Goal: Transaction & Acquisition: Subscribe to service/newsletter

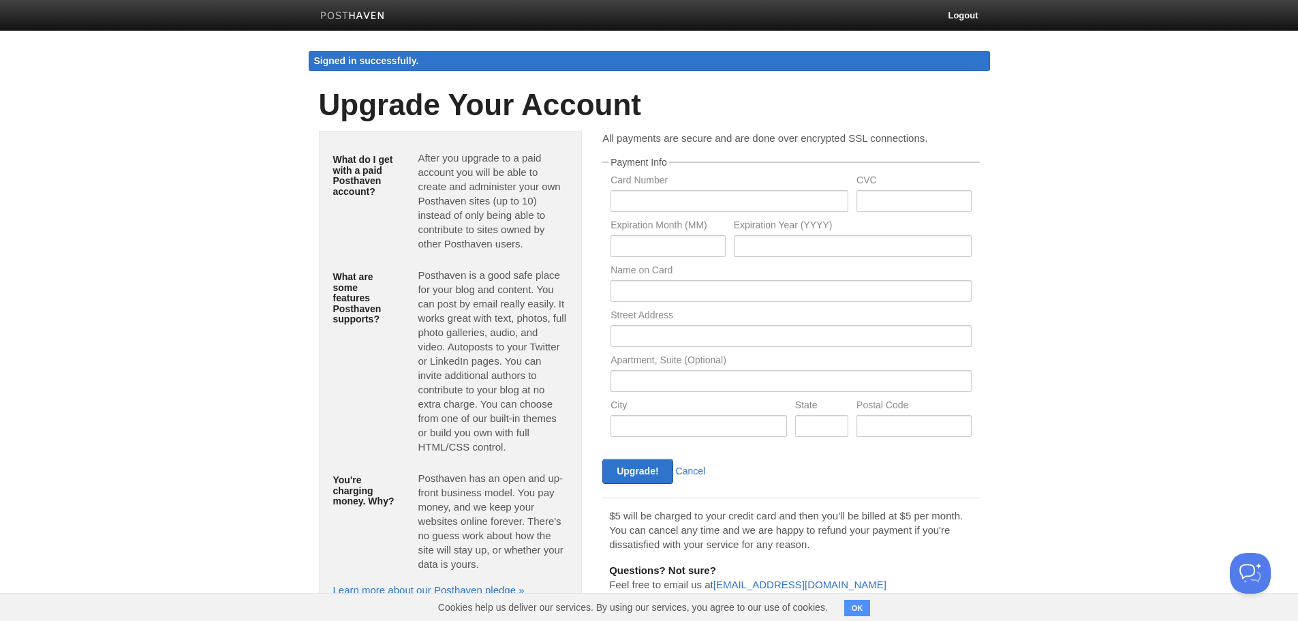
click at [234, 217] on body "Logout Signed in successfully. Signed in successfully. × Create a new site Edit…" at bounding box center [649, 329] width 1298 height 658
click at [700, 194] on input "text" at bounding box center [730, 201] width 238 height 22
type input "[CREDIT_CARD_NUMBER]"
type input "9198"
type input "09"
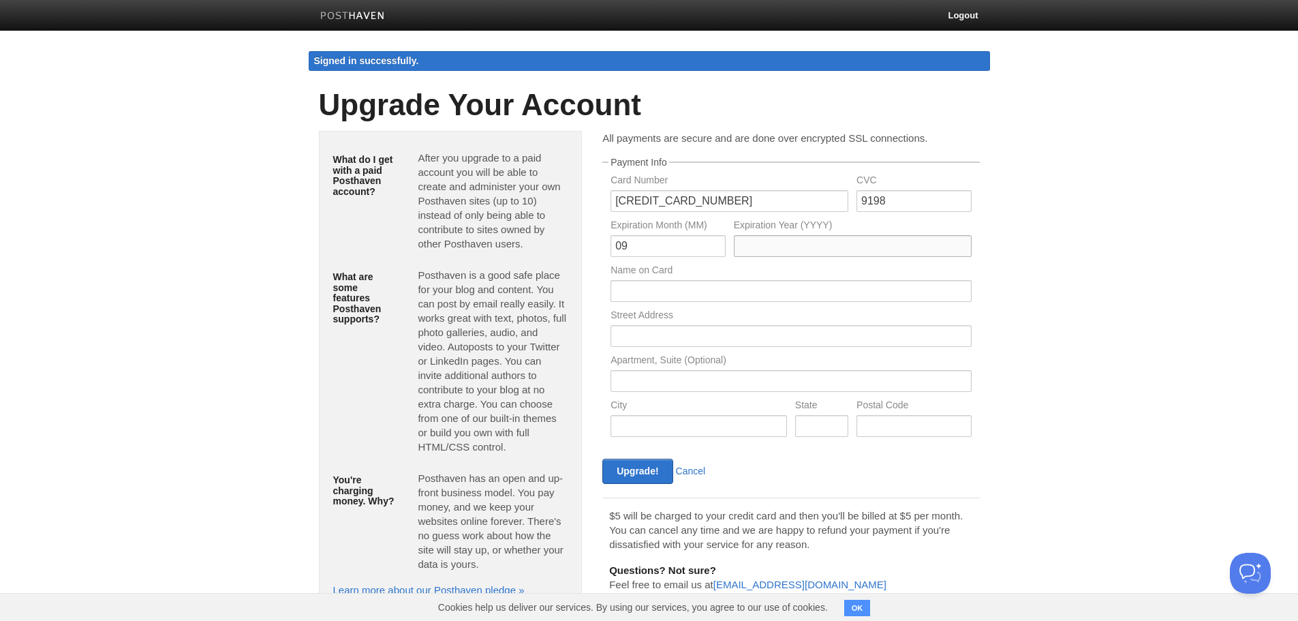
type input "2030"
type input "[PERSON_NAME]"
click at [674, 343] on input "text" at bounding box center [791, 336] width 360 height 22
type input "7006 Honeysuckle Trail"
type input "[GEOGRAPHIC_DATA]"
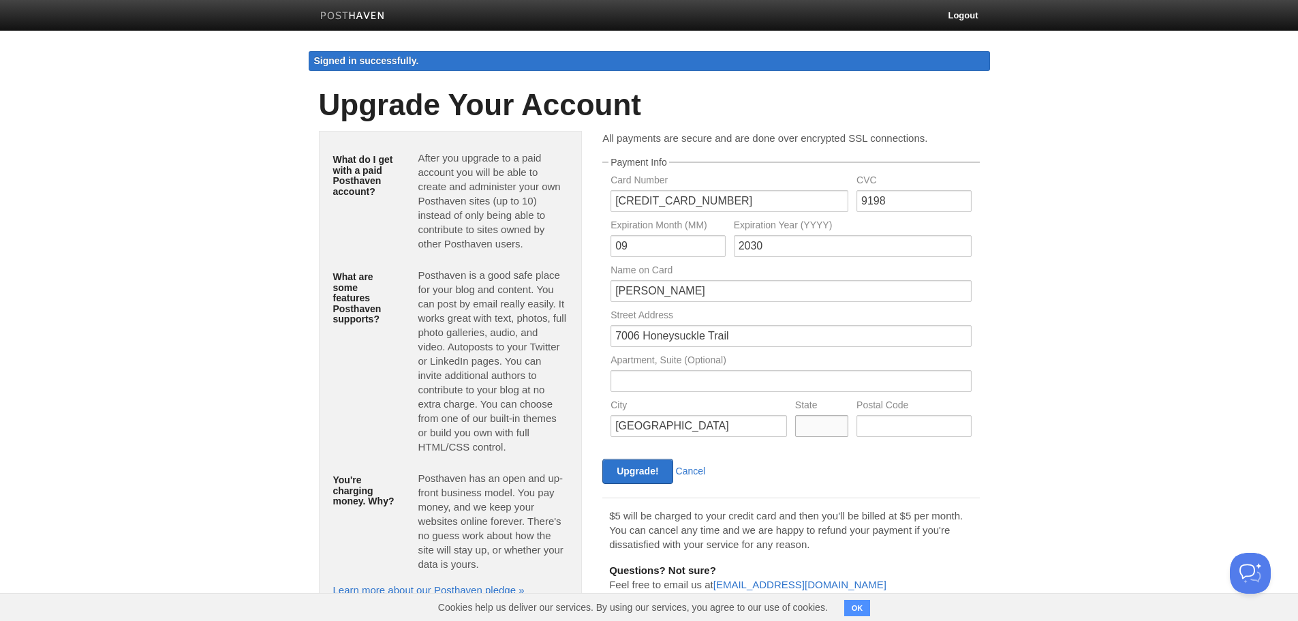
type input "[US_STATE]"
type input "34202"
click at [635, 472] on input "Upgrade!" at bounding box center [637, 471] width 70 height 25
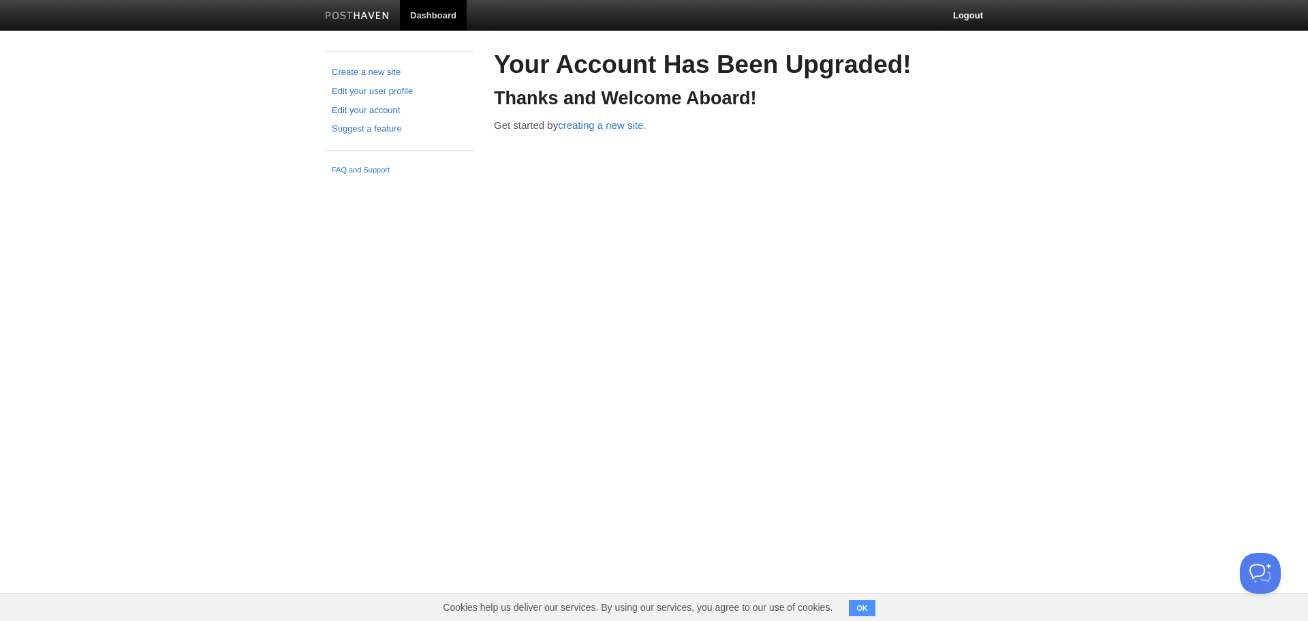
click at [386, 114] on link "Edit your account" at bounding box center [399, 111] width 134 height 14
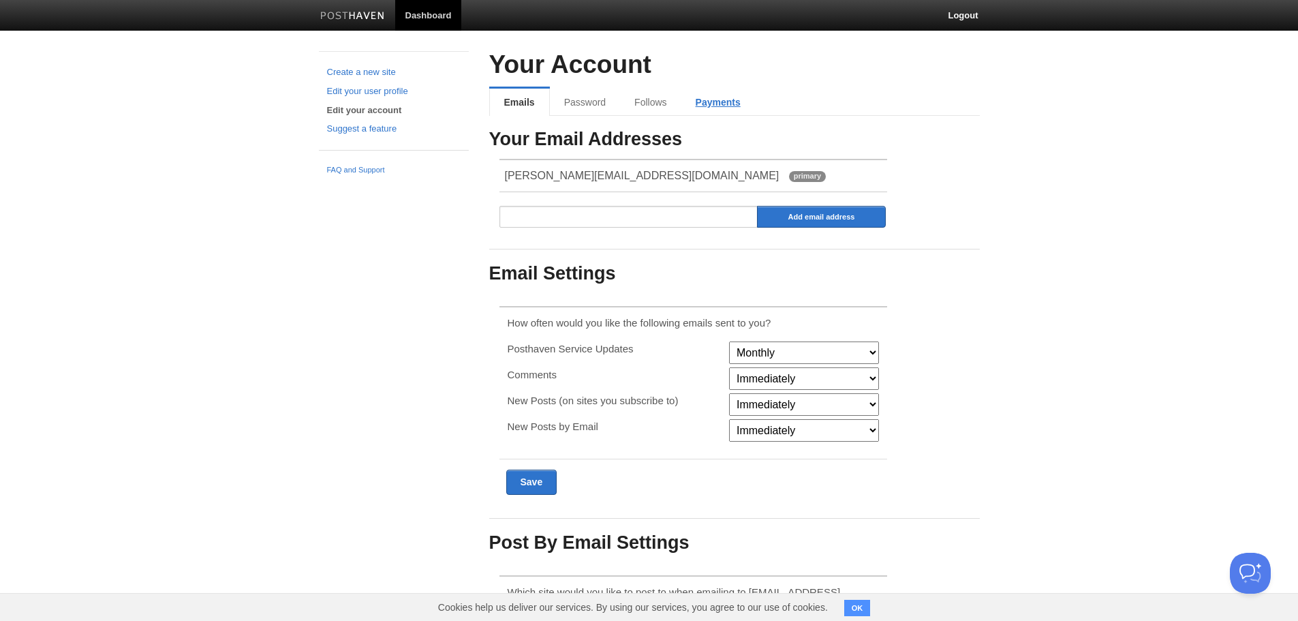
click at [705, 98] on link "Payments" at bounding box center [718, 102] width 74 height 27
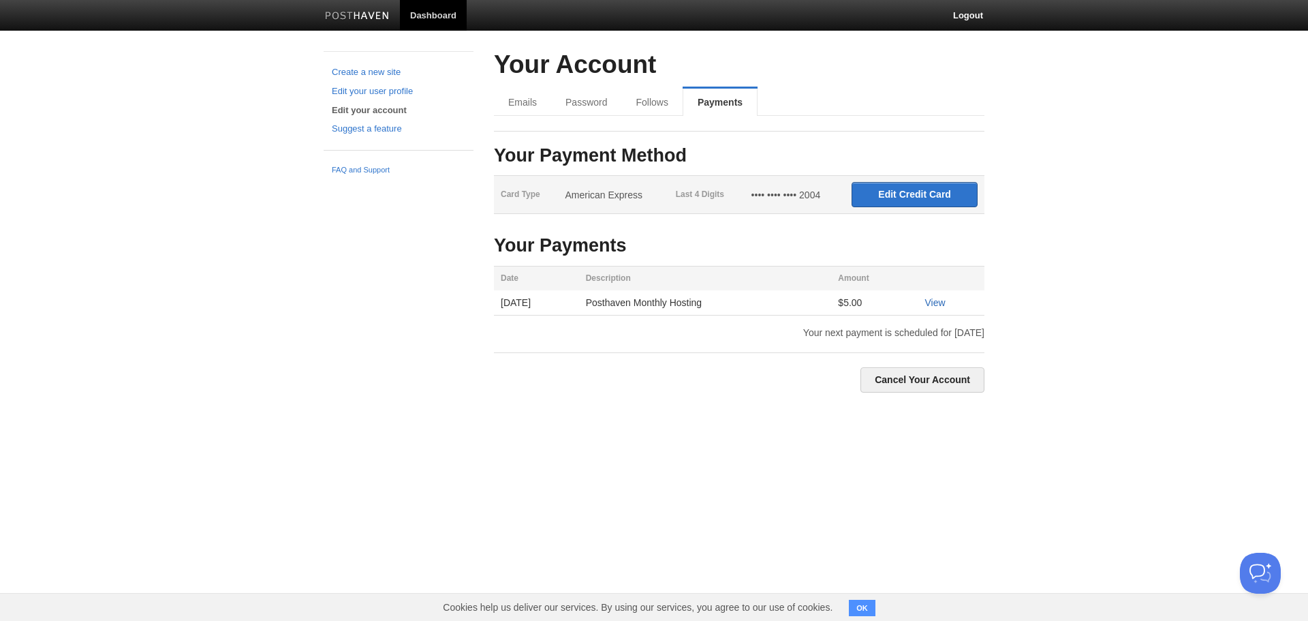
click at [939, 303] on link "View" at bounding box center [935, 302] width 20 height 11
click at [519, 105] on link "Emails" at bounding box center [523, 102] width 59 height 27
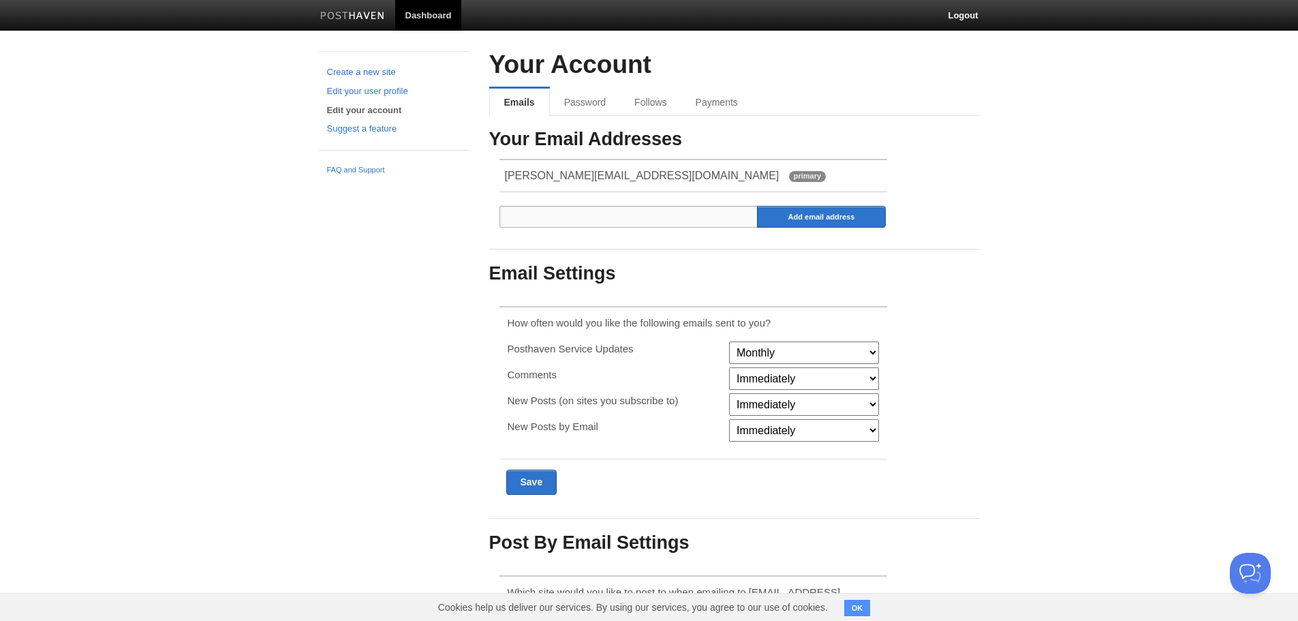
click at [653, 220] on input "email" at bounding box center [628, 217] width 259 height 22
click at [758, 281] on h3 "Email Settings" at bounding box center [734, 274] width 491 height 20
click at [709, 105] on link "Payments" at bounding box center [718, 102] width 74 height 27
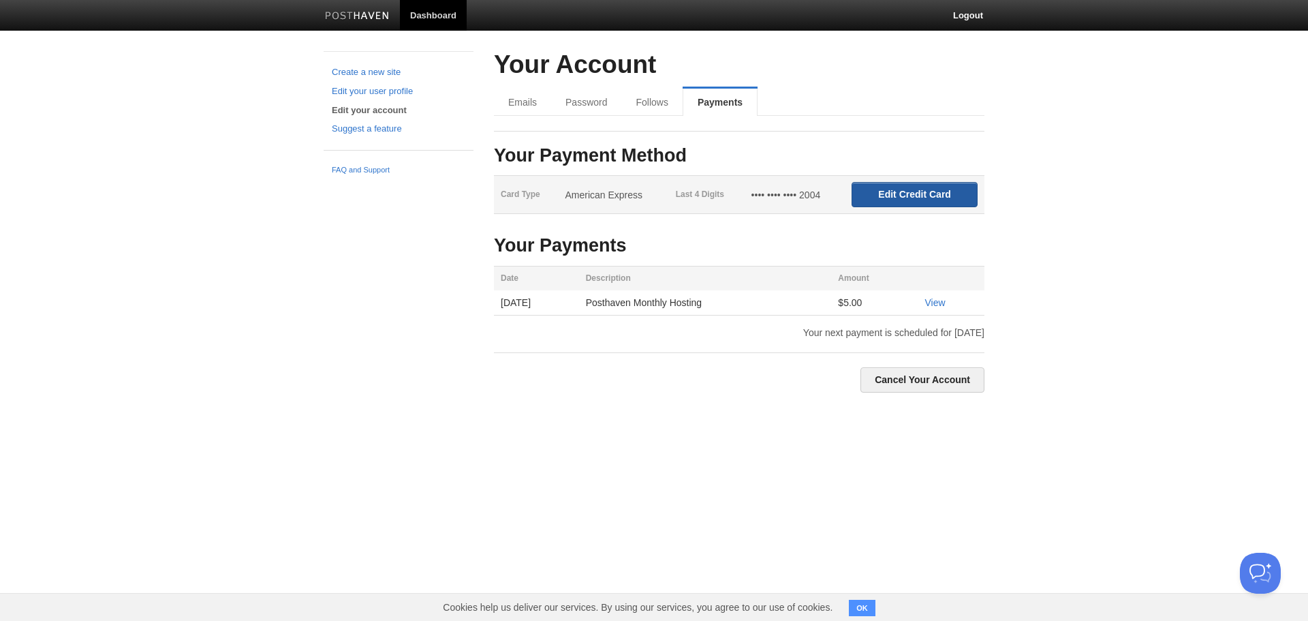
click at [881, 200] on input "Edit Credit Card" at bounding box center [915, 194] width 126 height 25
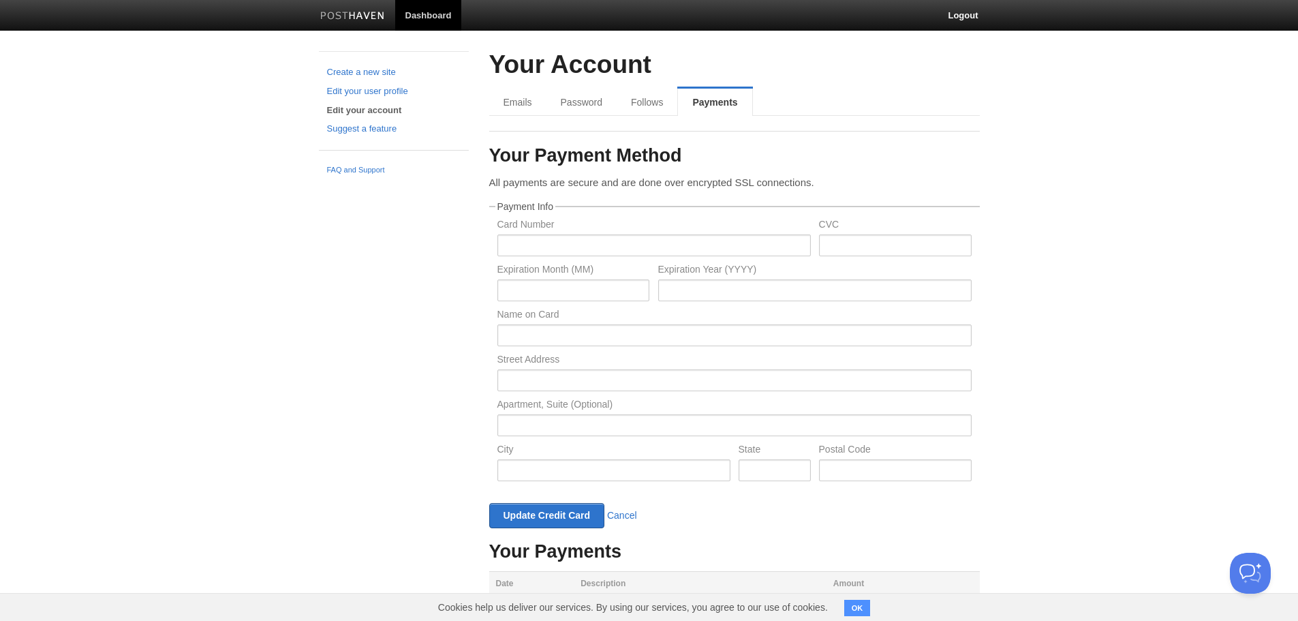
scroll to position [104, 0]
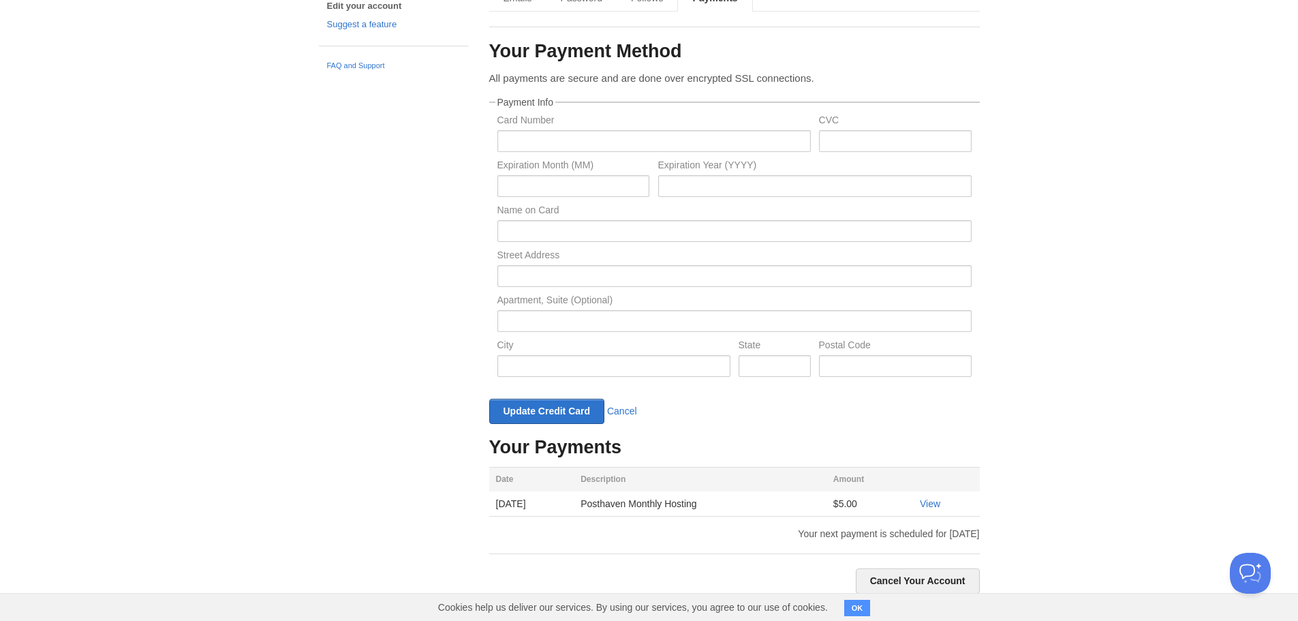
click at [416, 211] on div "Create a new site Edit your user profile Edit your account Suggest a feature FA…" at bounding box center [649, 284] width 681 height 674
click at [188, 281] on body "Dashboard Logout Create a new site Edit your user profile Edit your account Sug…" at bounding box center [649, 258] width 1298 height 725
